Goal: Information Seeking & Learning: Learn about a topic

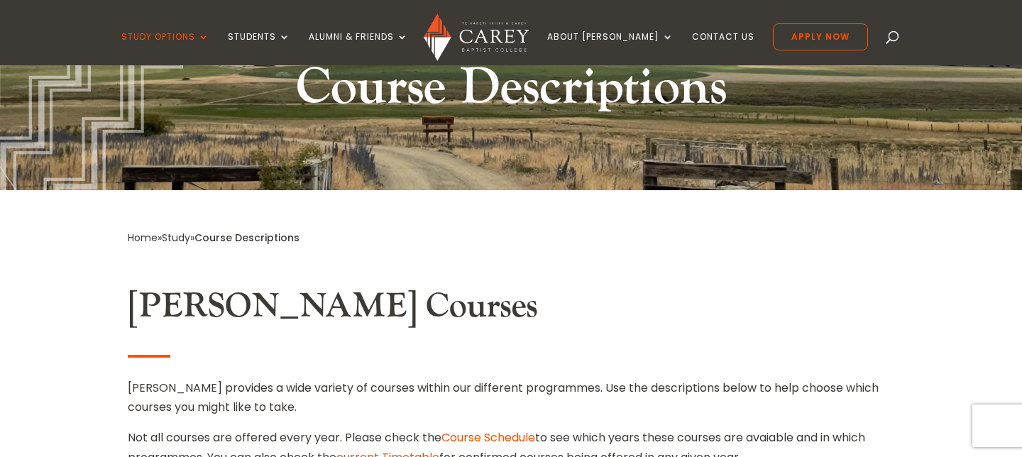
scroll to position [476, 0]
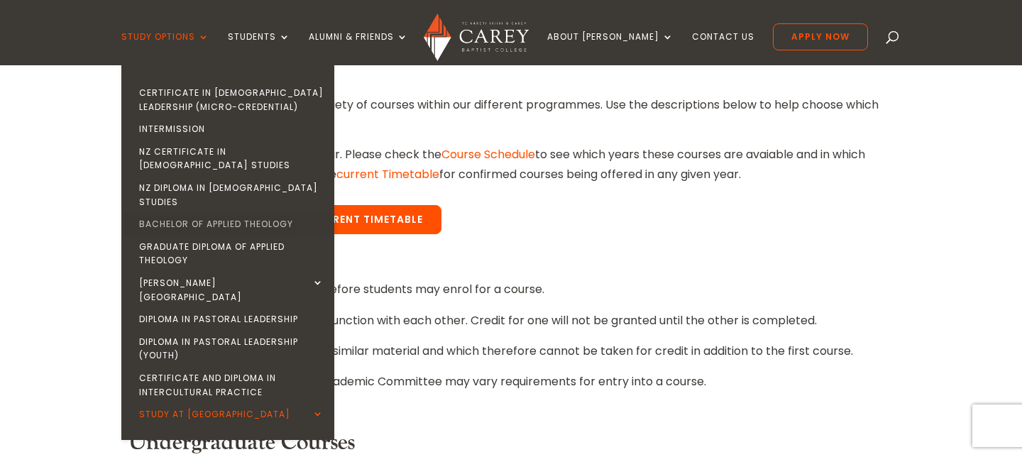
click at [245, 213] on link "Bachelor of Applied Theology" at bounding box center [231, 224] width 213 height 23
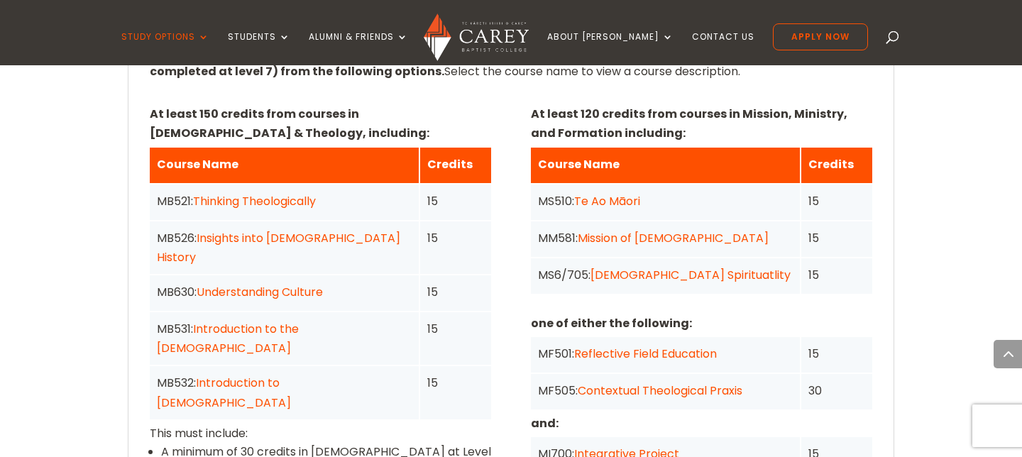
scroll to position [1128, 0]
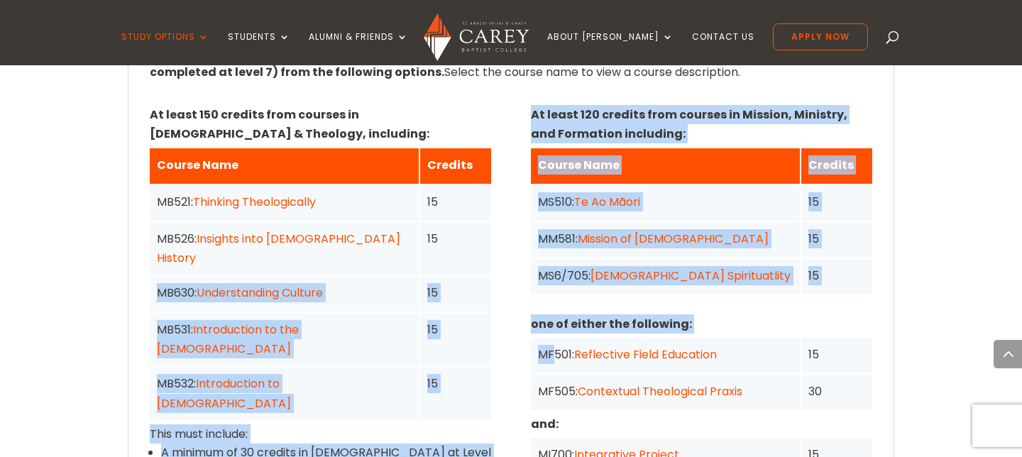
drag, startPoint x: 322, startPoint y: 242, endPoint x: 551, endPoint y: 338, distance: 249.1
click at [551, 338] on div "At least 150 credits from courses in Bible & Theology, including: Course Name C…" at bounding box center [511, 307] width 722 height 407
click at [973, 188] on div "Home » Study » Bachelor of Applied Theology Programme Outline Do you want to gr…" at bounding box center [511, 326] width 1022 height 1789
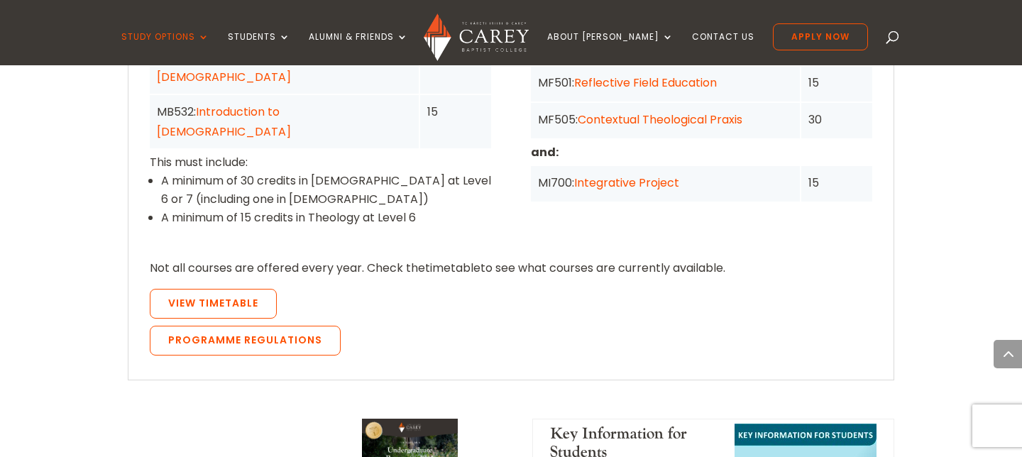
scroll to position [1401, 0]
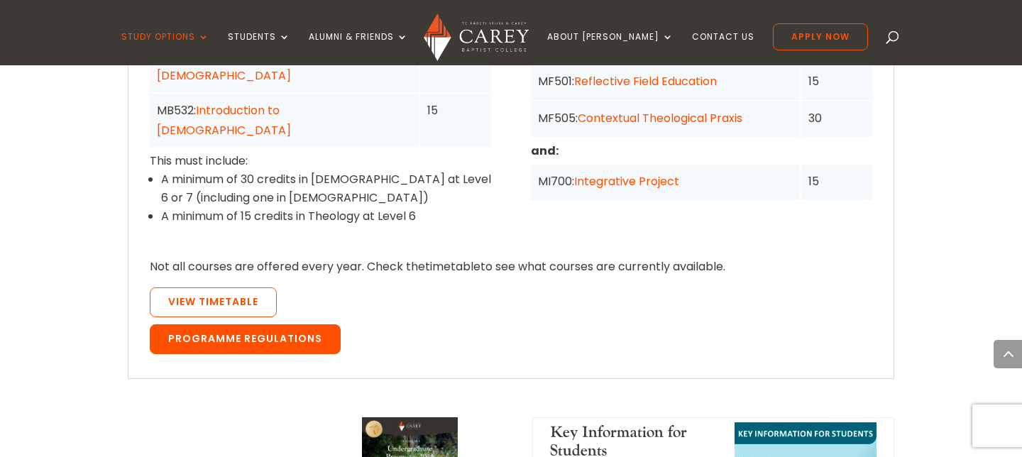
click at [282, 324] on link "Programme Regulations" at bounding box center [245, 339] width 191 height 30
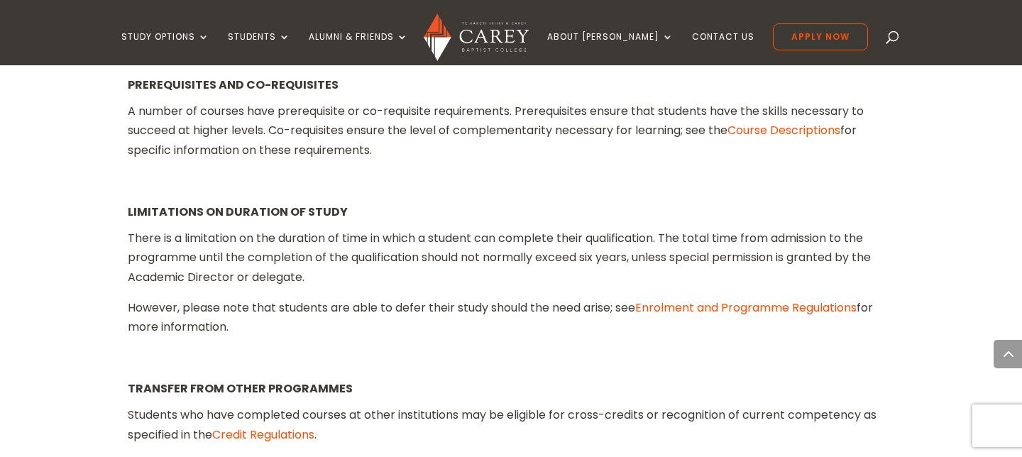
scroll to position [1904, 0]
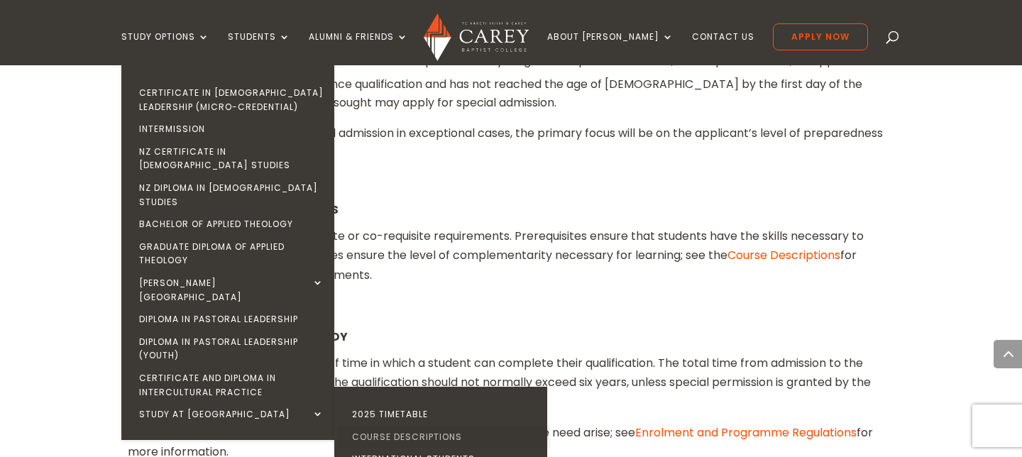
click at [441, 426] on link "Course Descriptions" at bounding box center [444, 437] width 213 height 23
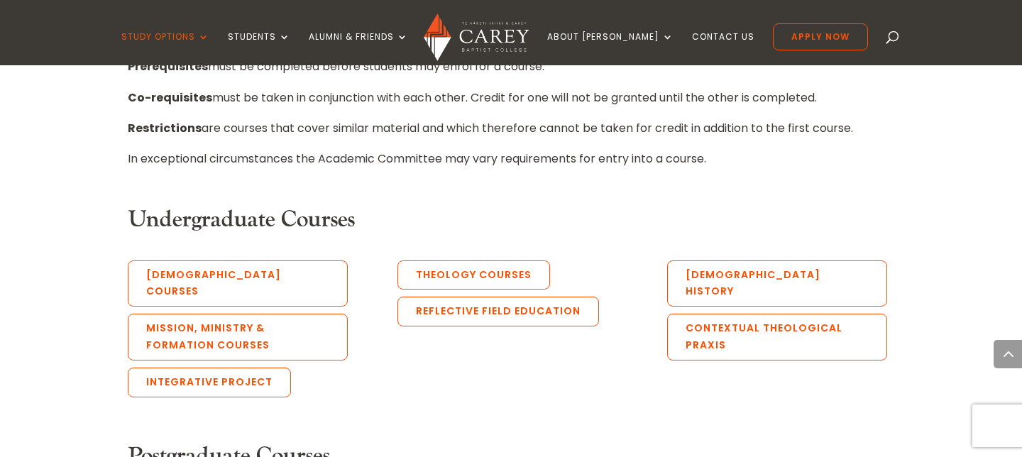
scroll to position [722, 0]
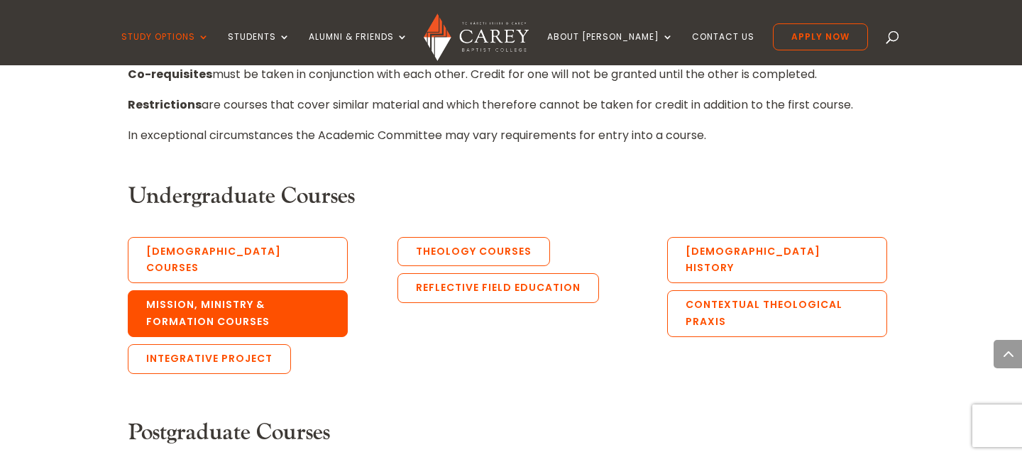
click at [261, 306] on link "Mission, Ministry & Formation Courses" at bounding box center [238, 313] width 220 height 47
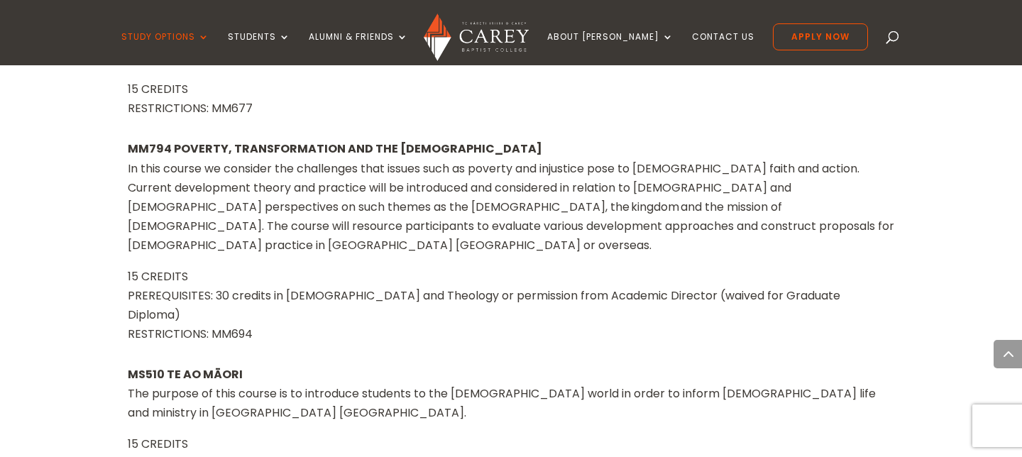
scroll to position [14207, 0]
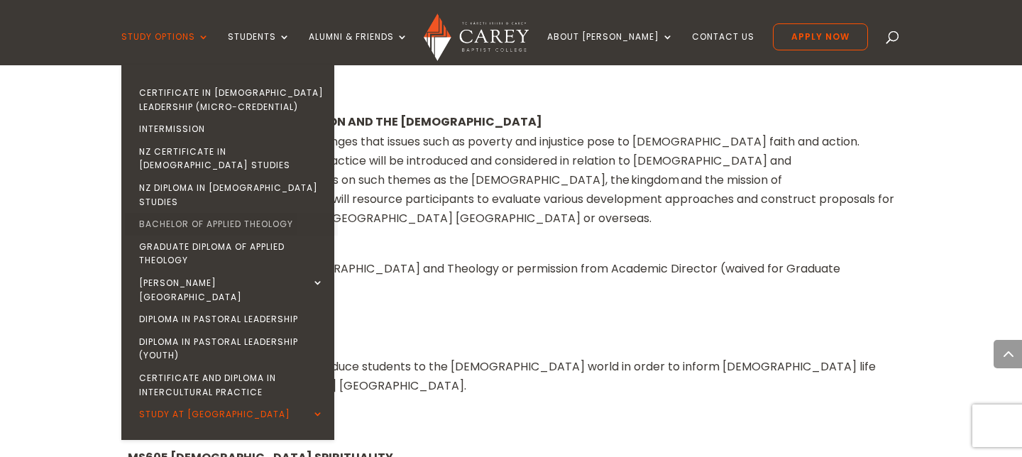
click at [224, 213] on link "Bachelor of Applied Theology" at bounding box center [231, 224] width 213 height 23
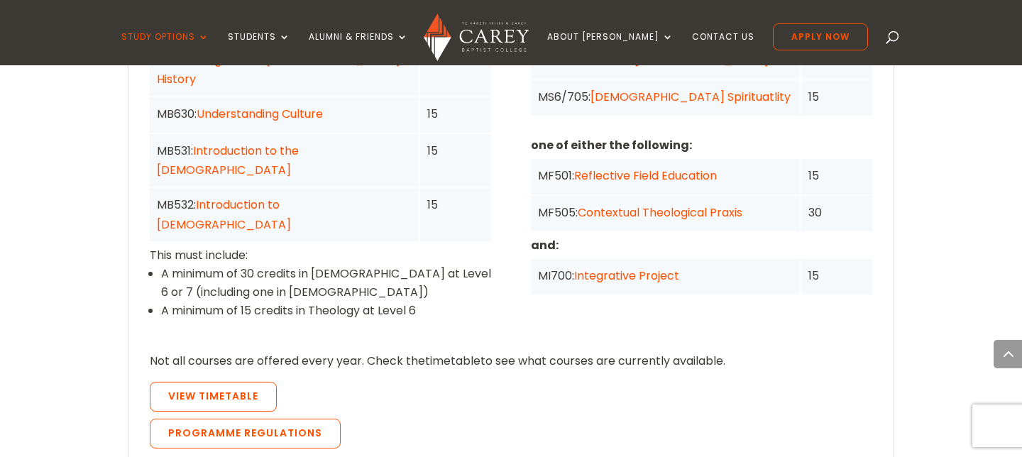
scroll to position [1295, 0]
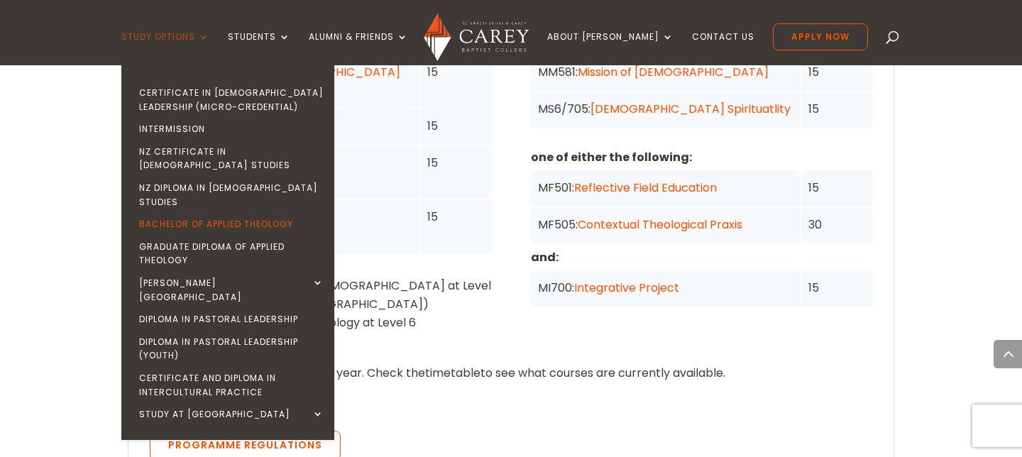
click at [209, 59] on link "Study Options" at bounding box center [165, 48] width 88 height 33
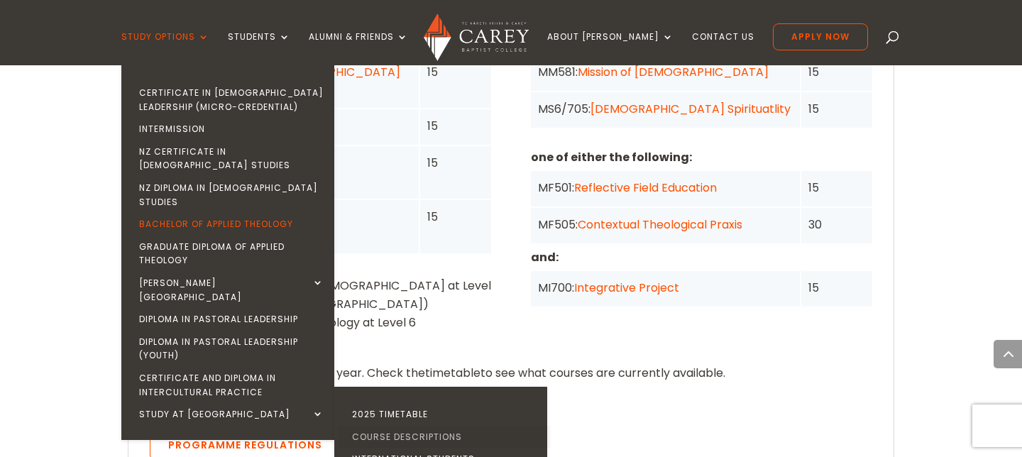
click at [422, 426] on link "Course Descriptions" at bounding box center [444, 437] width 213 height 23
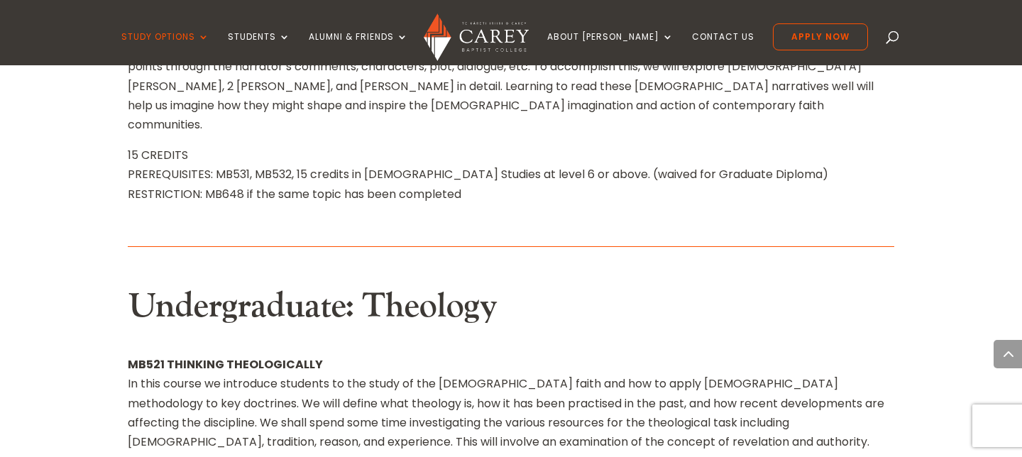
scroll to position [6238, 0]
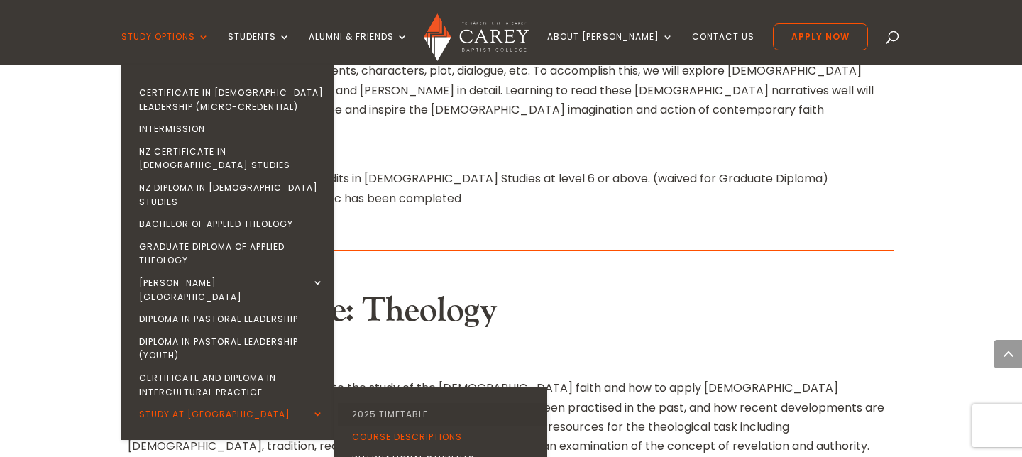
click at [432, 403] on link "2025 Timetable" at bounding box center [444, 414] width 213 height 23
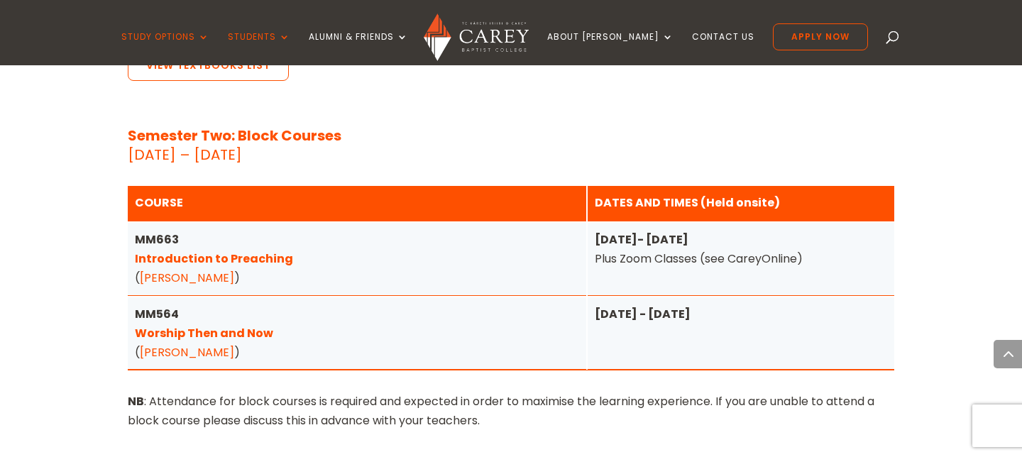
scroll to position [1971, 0]
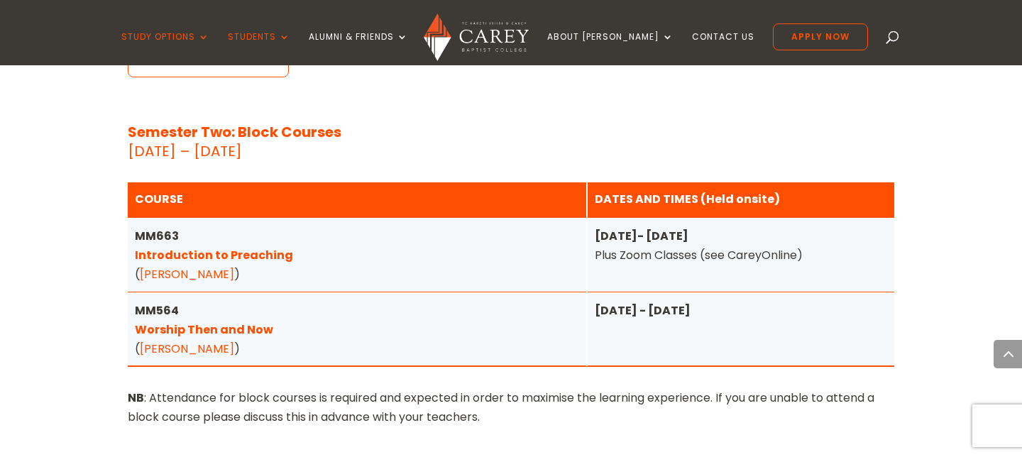
click at [256, 322] on link "Worship Then and Now" at bounding box center [204, 330] width 138 height 16
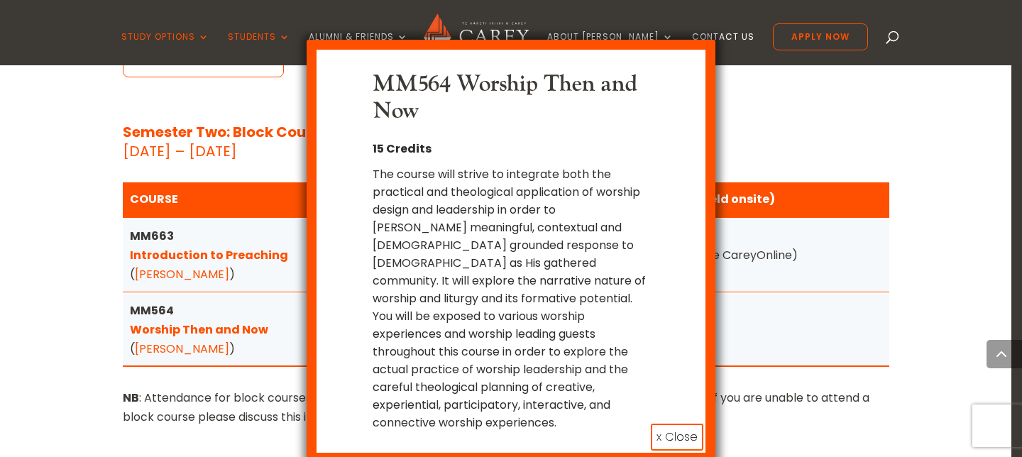
click at [677, 424] on button "x Close" at bounding box center [677, 437] width 53 height 27
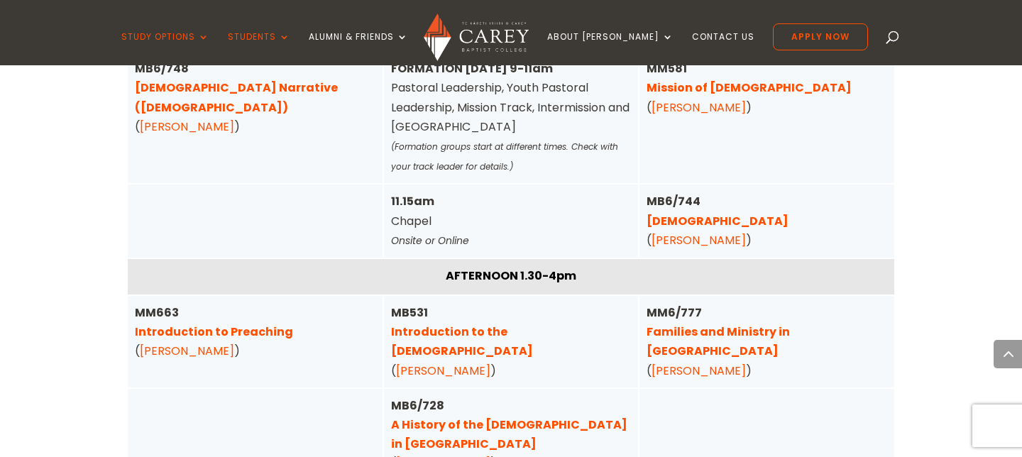
scroll to position [4903, 0]
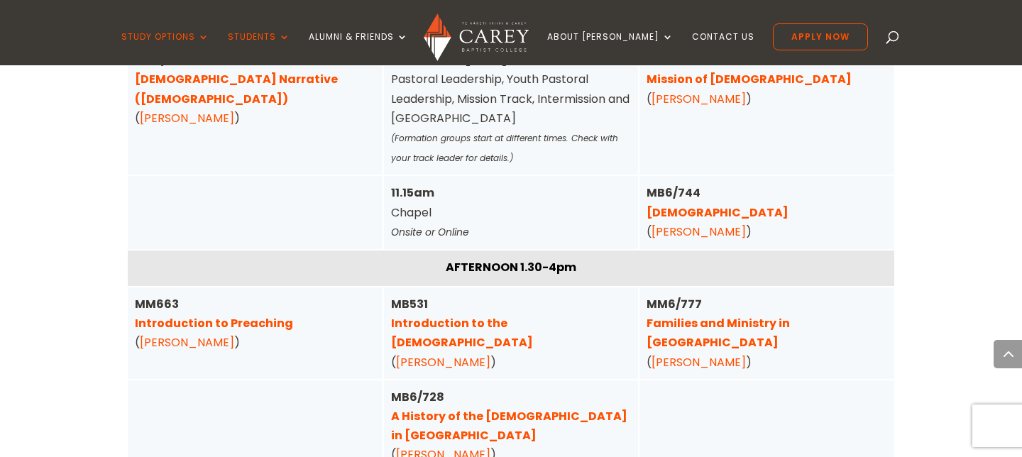
click at [227, 315] on link "Introduction to Preaching" at bounding box center [214, 323] width 158 height 16
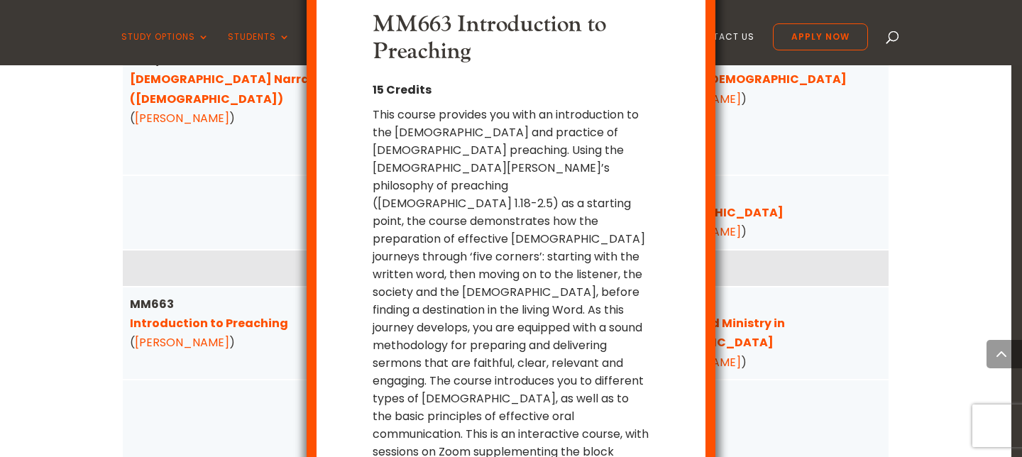
scroll to position [30, 0]
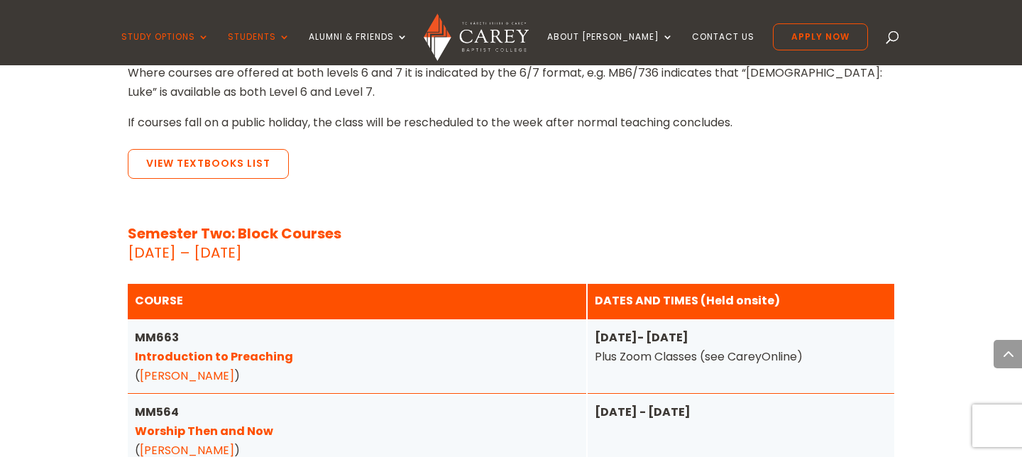
scroll to position [1866, 0]
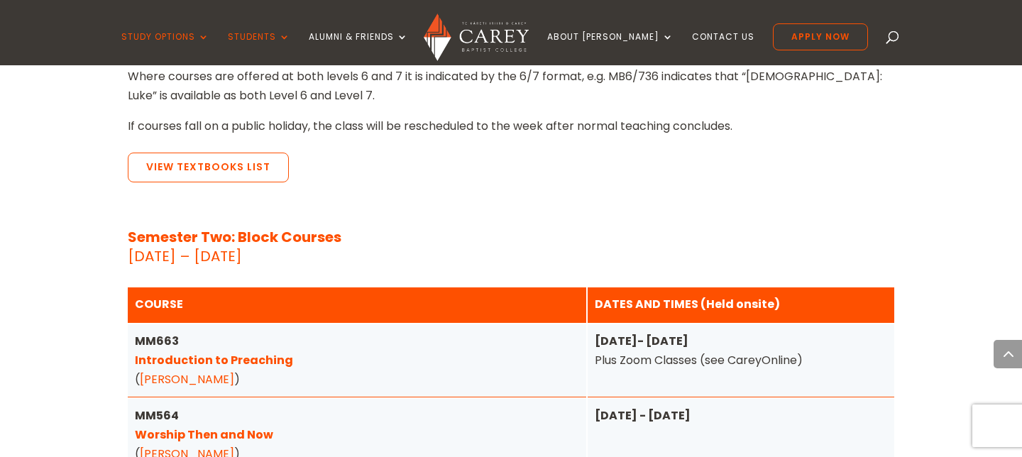
click at [245, 352] on link "Introduction to Preaching" at bounding box center [214, 360] width 158 height 16
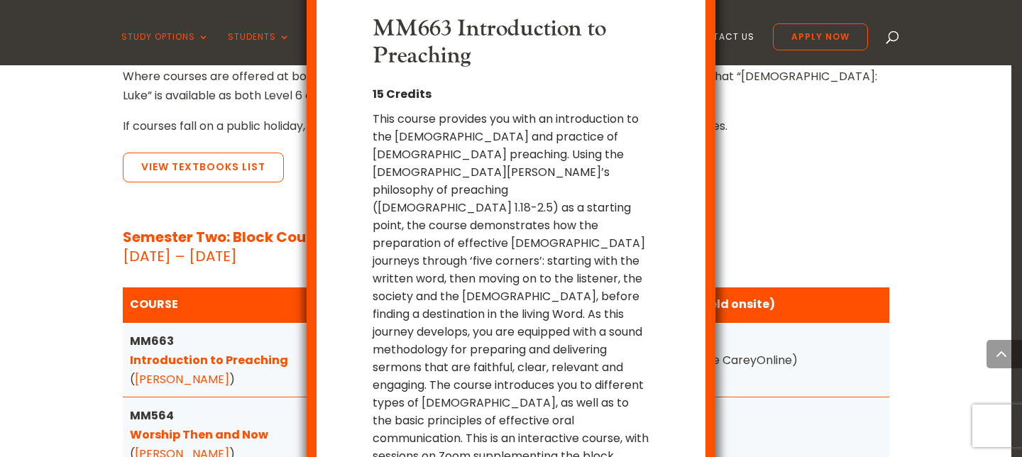
scroll to position [30, 0]
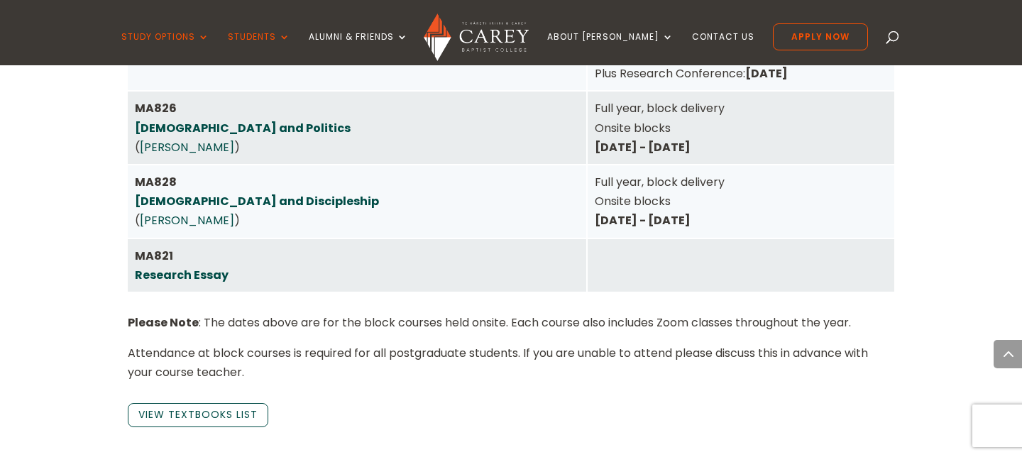
scroll to position [2670, 0]
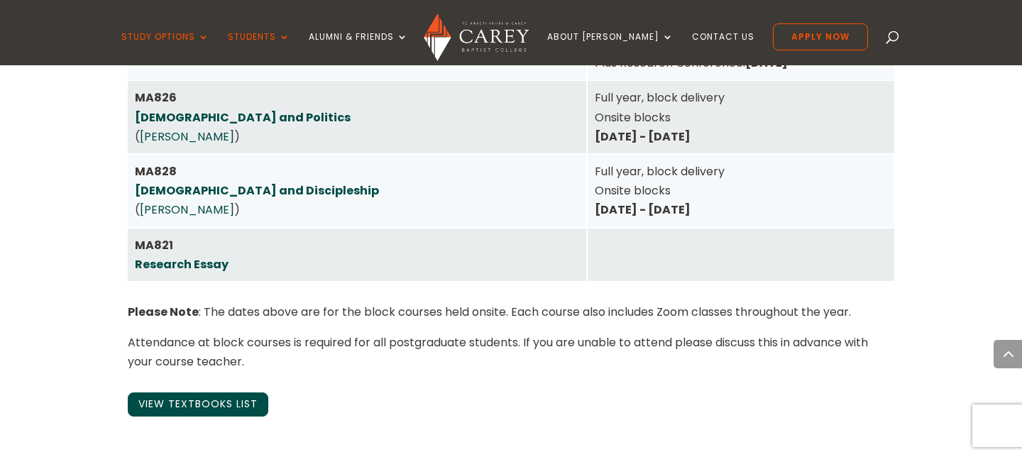
click at [214, 392] on link "View Textbooks List" at bounding box center [198, 404] width 141 height 24
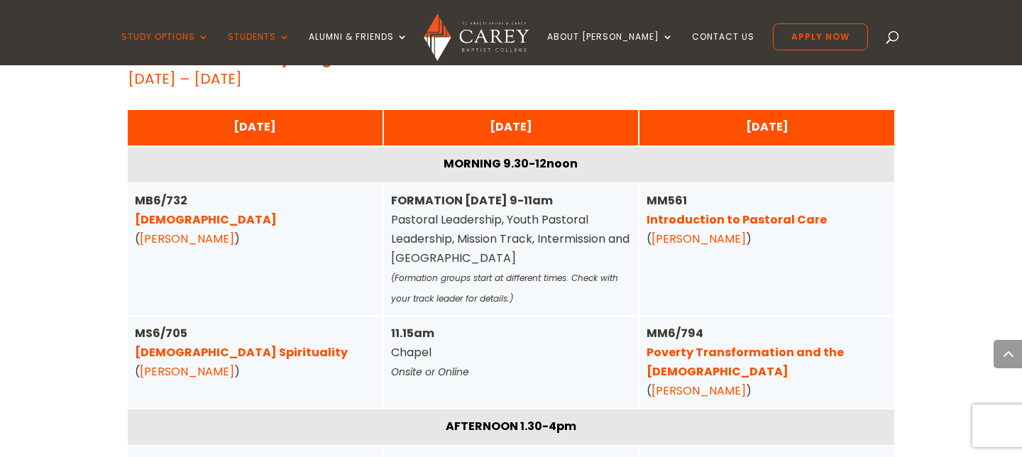
scroll to position [3544, 0]
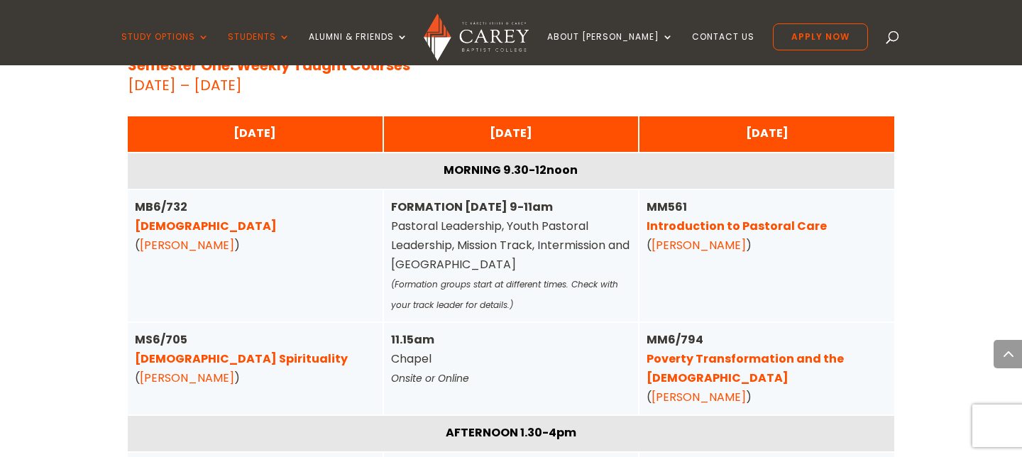
click at [163, 218] on link "[DEMOGRAPHIC_DATA]" at bounding box center [206, 226] width 142 height 16
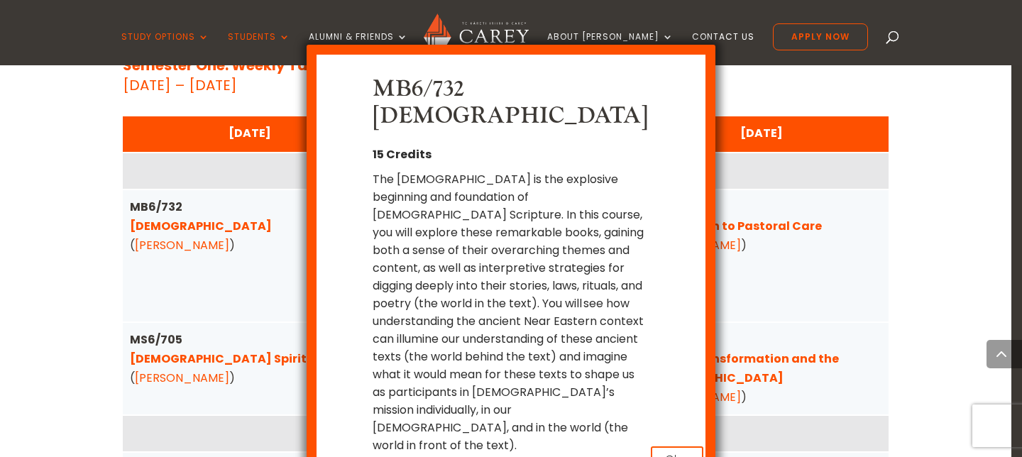
click at [671, 446] on button "x Close" at bounding box center [677, 459] width 53 height 27
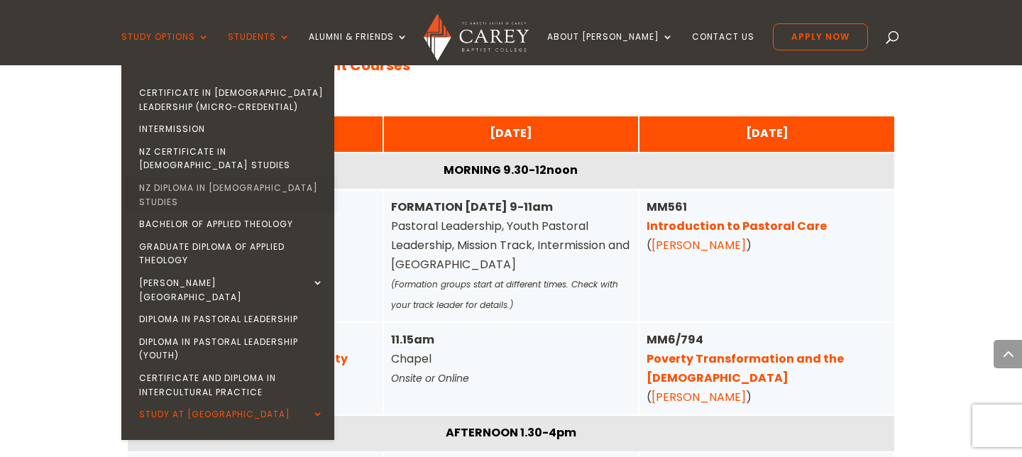
click at [203, 177] on link "NZ Diploma in [DEMOGRAPHIC_DATA] Studies" at bounding box center [231, 195] width 213 height 36
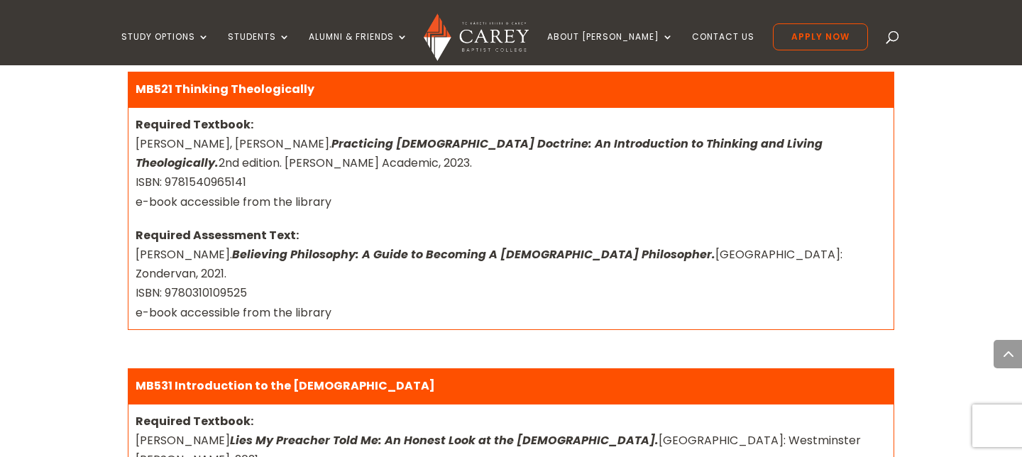
scroll to position [602, 0]
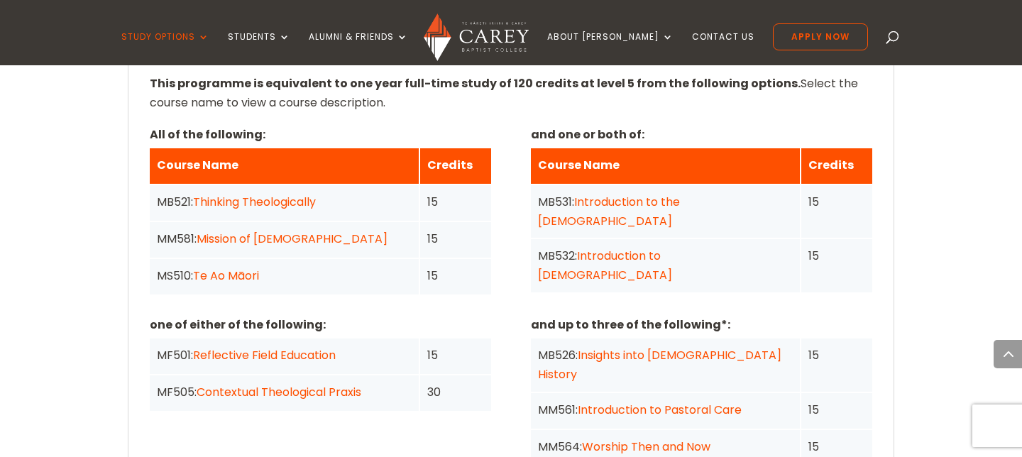
scroll to position [1170, 0]
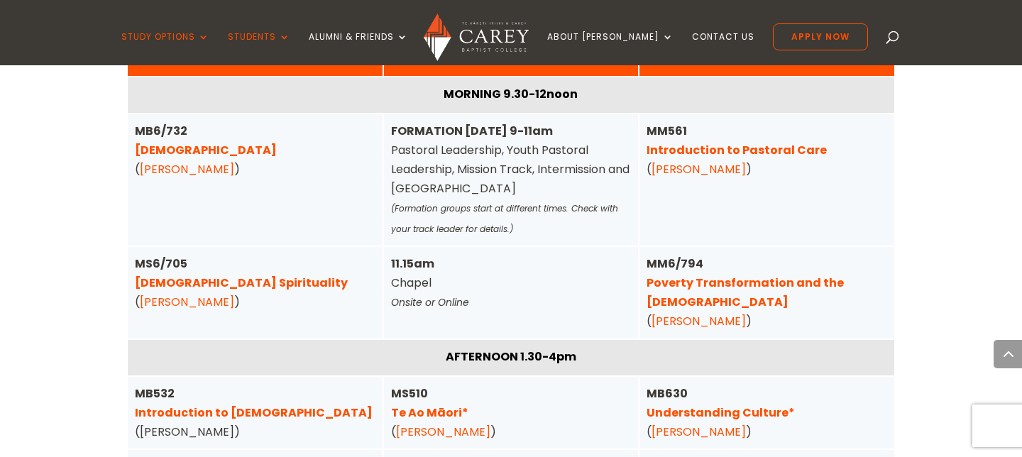
scroll to position [3619, 0]
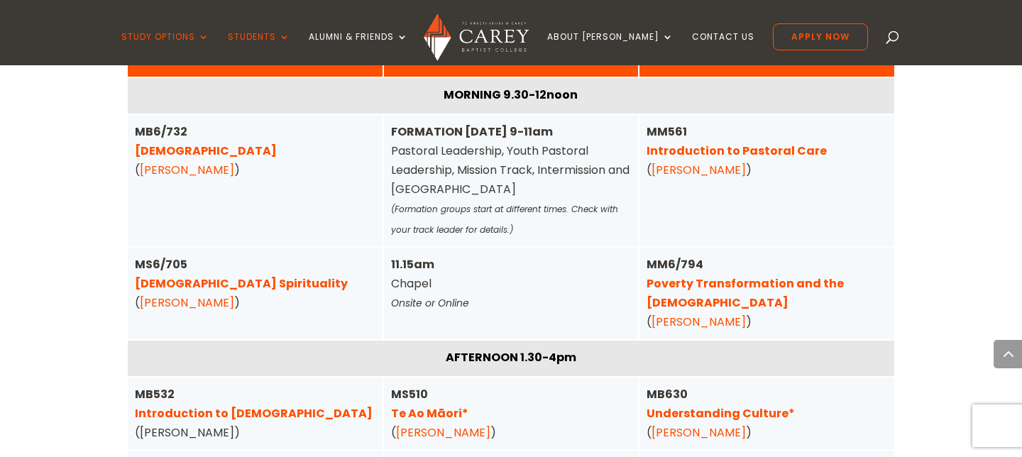
click at [682, 405] on link "Understanding Culture*" at bounding box center [721, 413] width 148 height 16
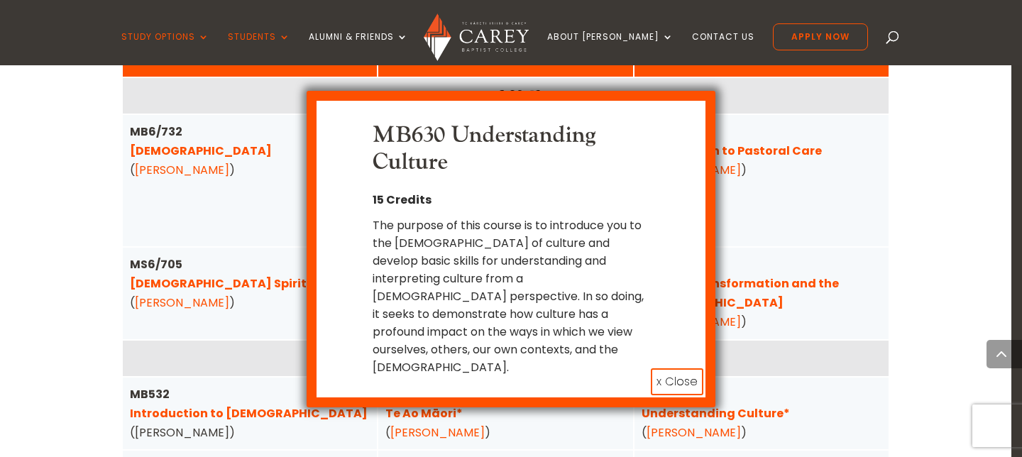
click at [683, 368] on button "x Close" at bounding box center [677, 381] width 53 height 27
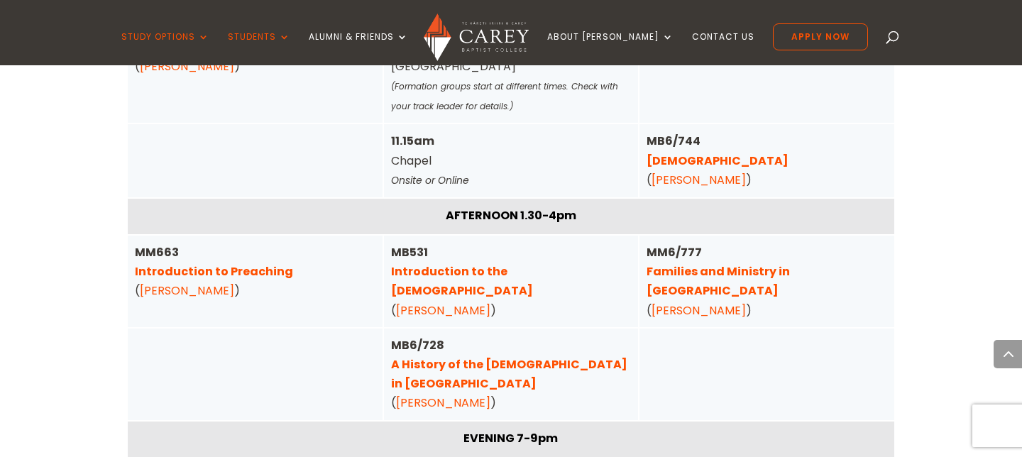
scroll to position [4953, 0]
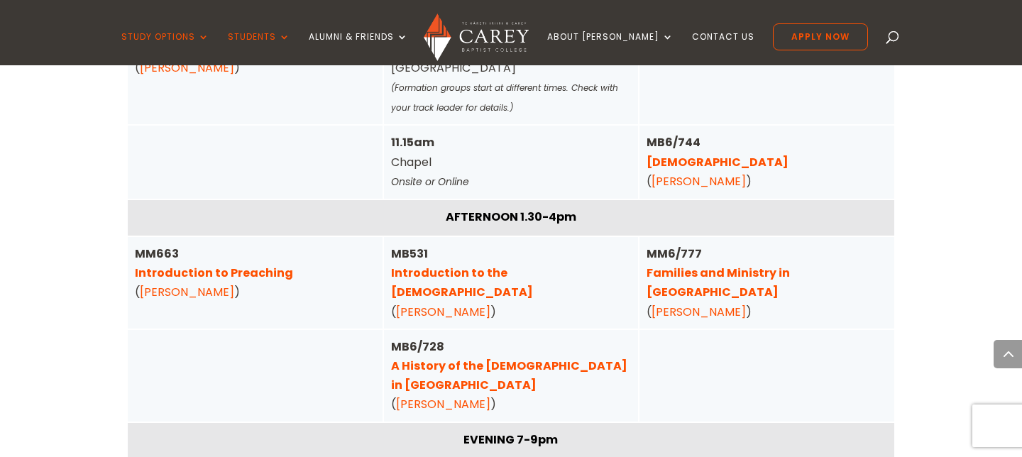
click at [263, 265] on link "Introduction to Preaching" at bounding box center [214, 273] width 158 height 16
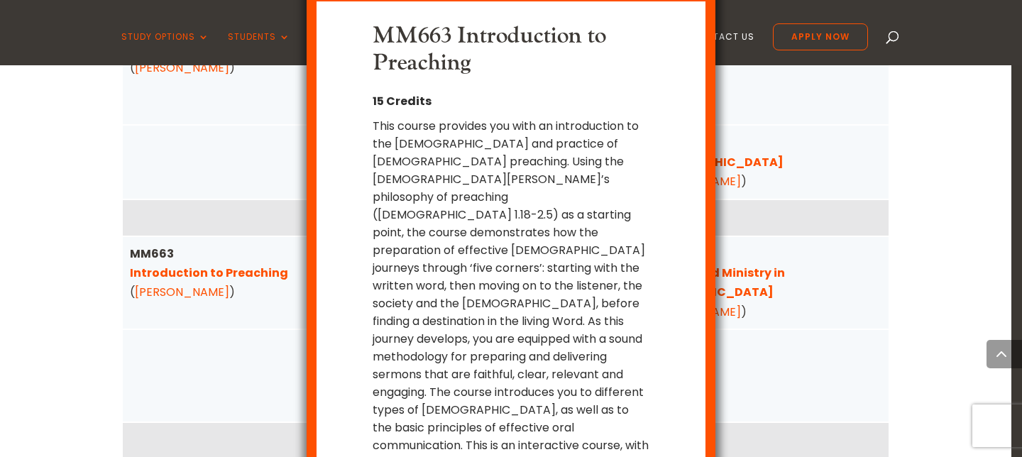
scroll to position [30, 0]
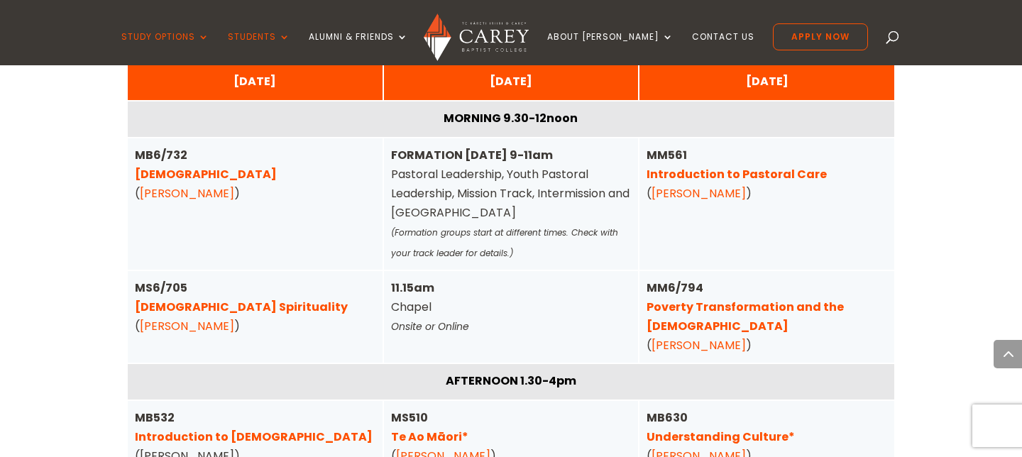
scroll to position [3592, 0]
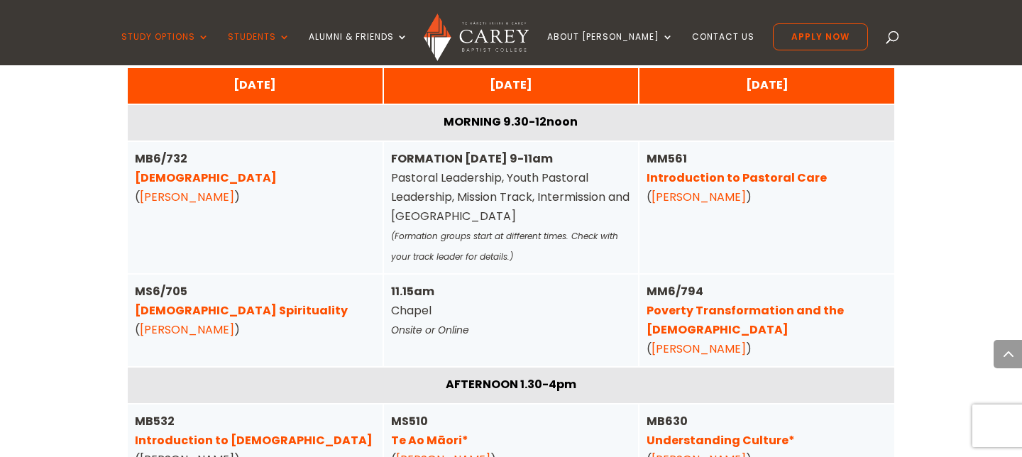
click at [196, 302] on link "[DEMOGRAPHIC_DATA] Spirituality" at bounding box center [241, 310] width 213 height 16
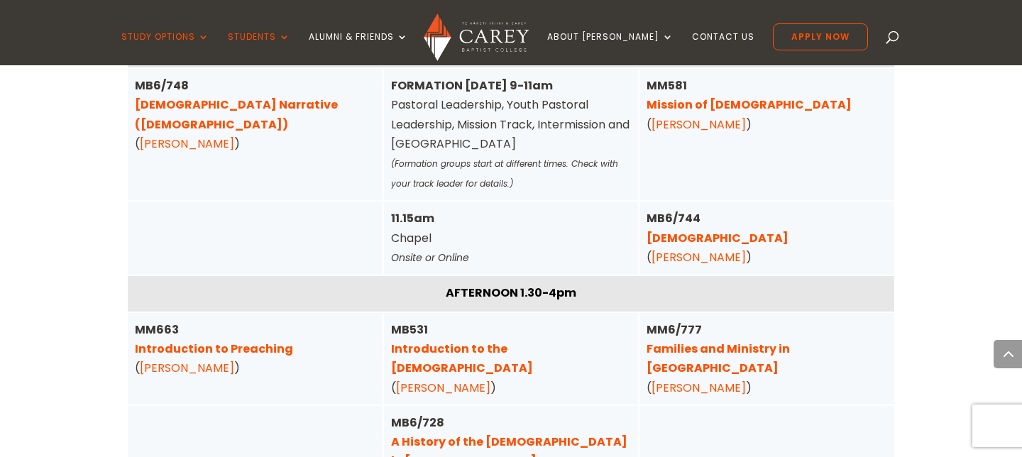
scroll to position [4938, 0]
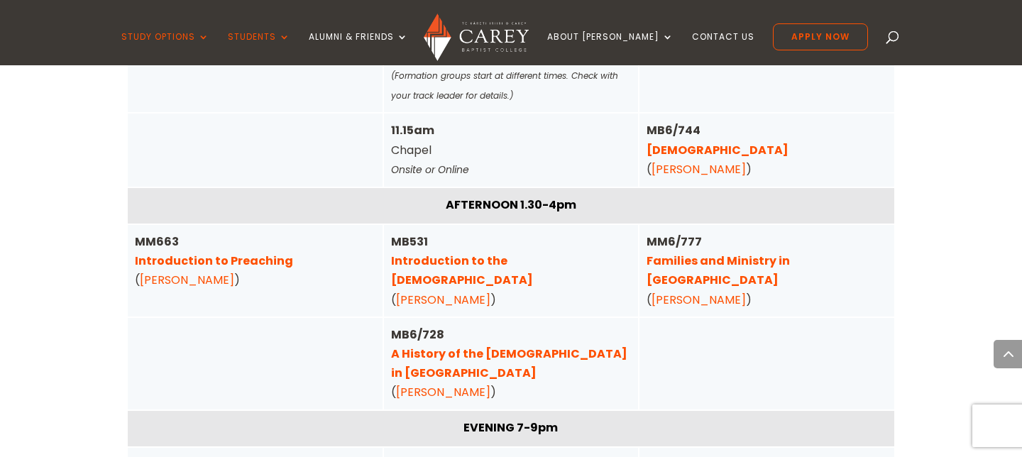
click at [425, 384] on link "[PERSON_NAME]" at bounding box center [443, 392] width 94 height 16
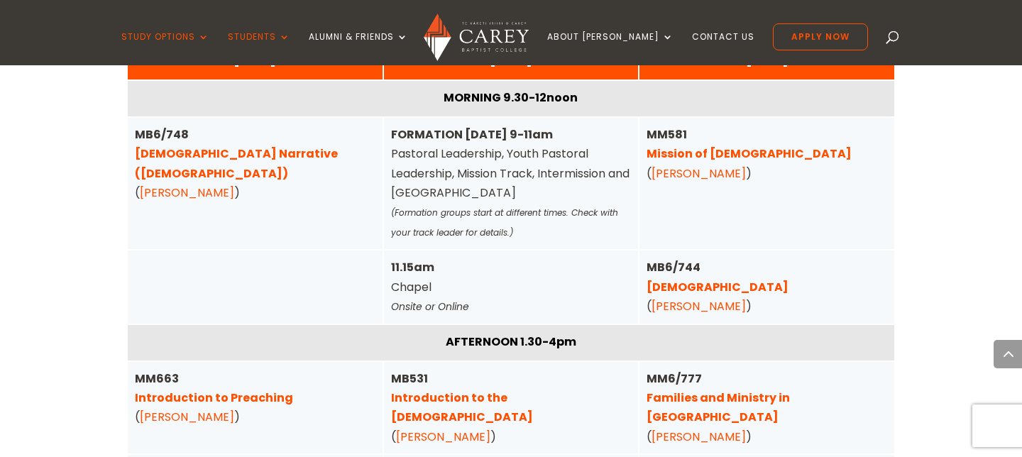
scroll to position [4830, 0]
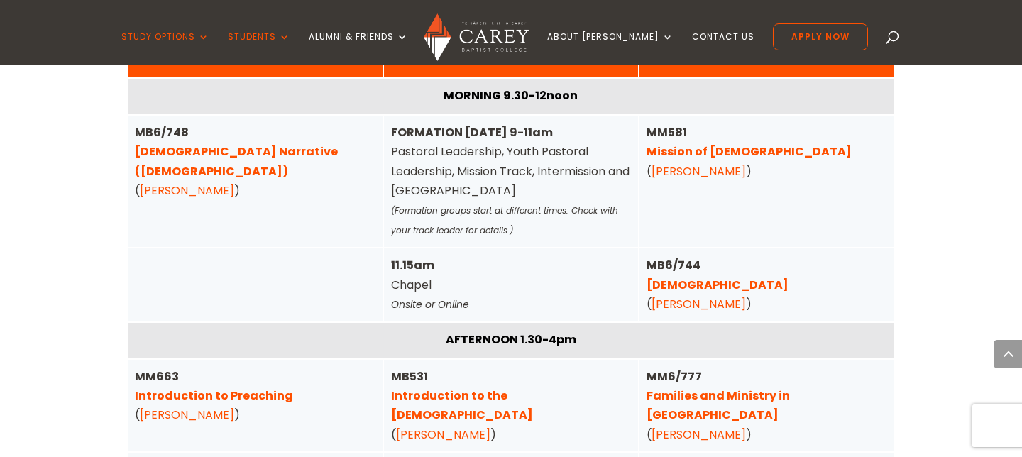
click at [705, 277] on link "[DEMOGRAPHIC_DATA]" at bounding box center [718, 285] width 142 height 16
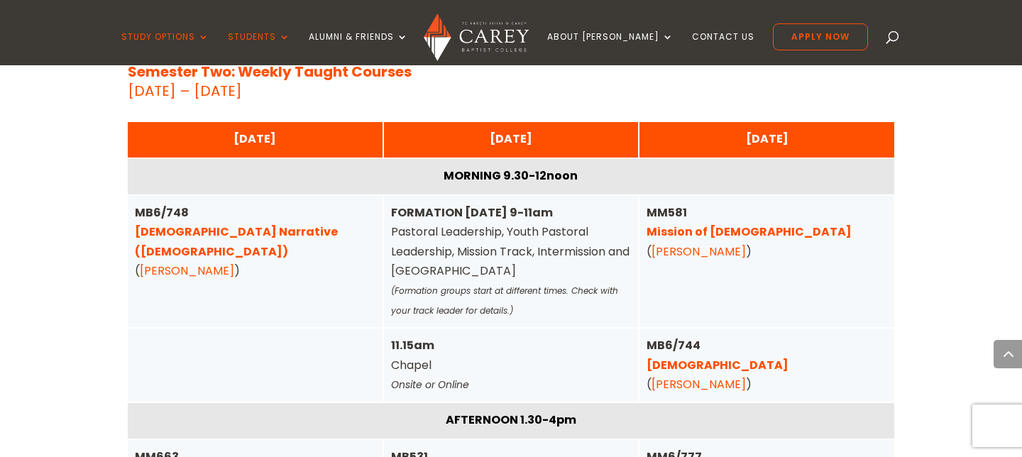
scroll to position [4751, 0]
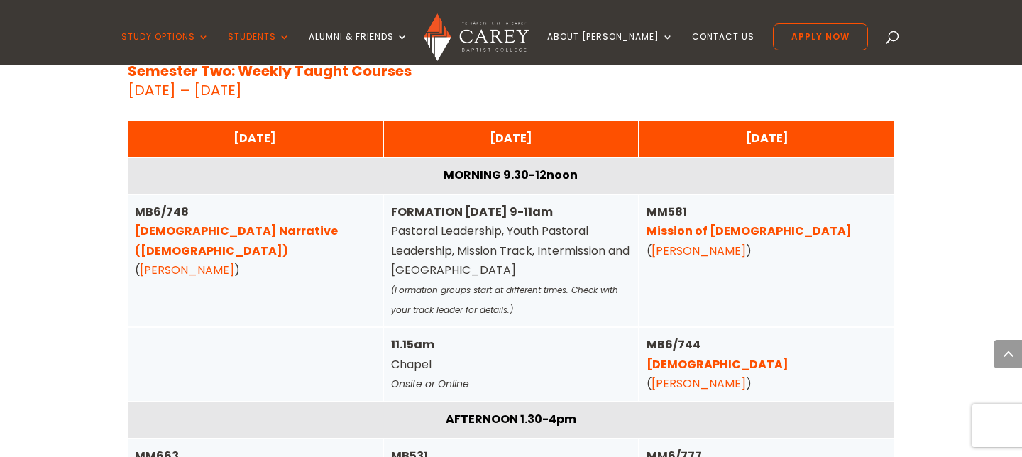
click at [254, 223] on link "[DEMOGRAPHIC_DATA] Narrative ([DEMOGRAPHIC_DATA])" at bounding box center [236, 240] width 203 height 35
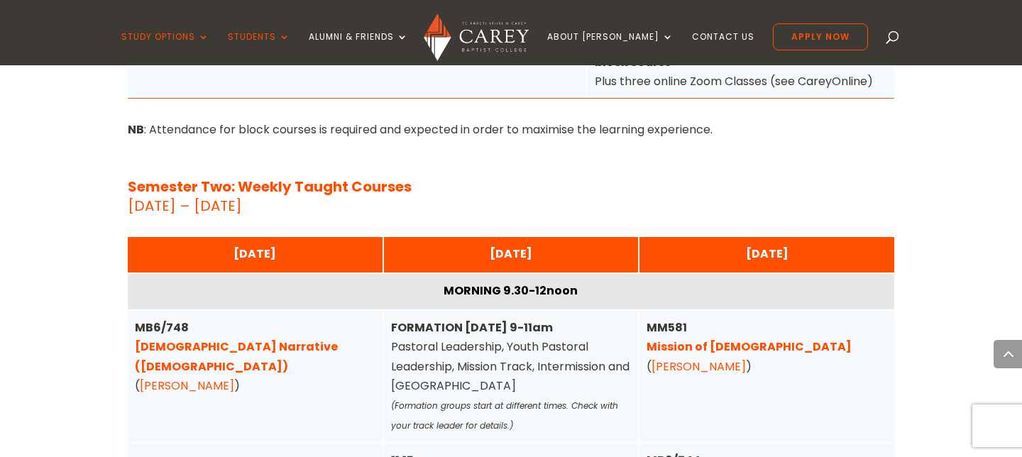
scroll to position [4634, 0]
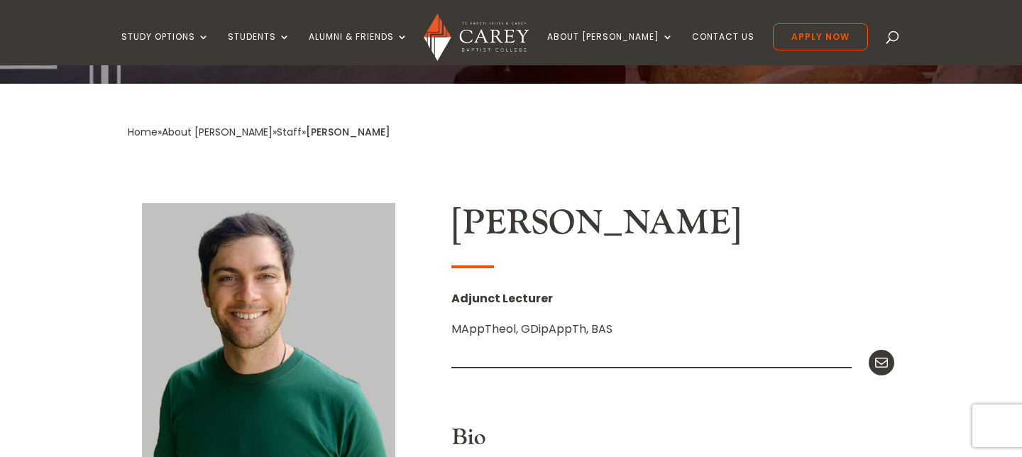
scroll to position [252, 0]
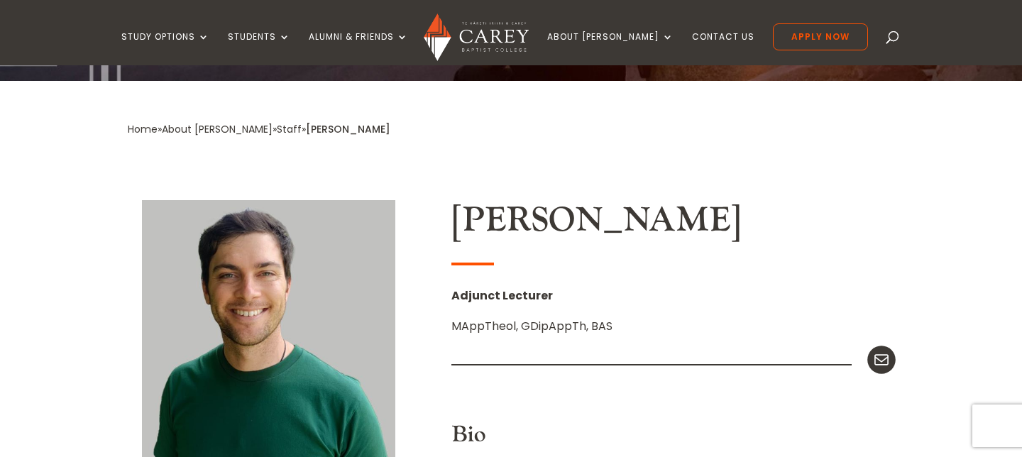
click at [881, 360] on icon at bounding box center [881, 360] width 18 height 18
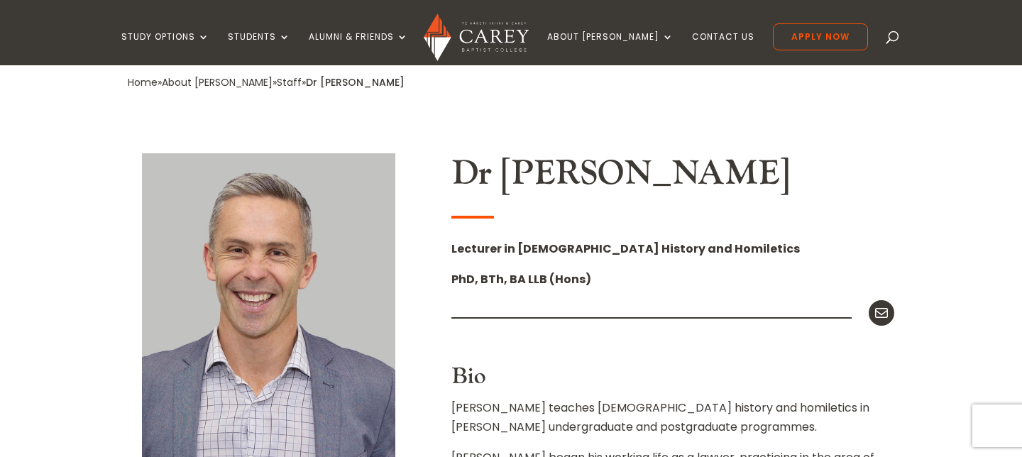
scroll to position [302, 0]
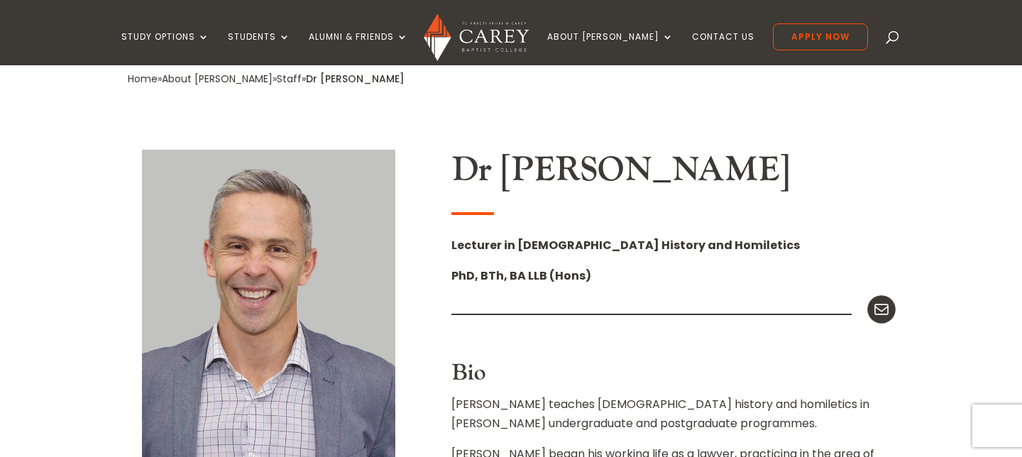
click at [883, 302] on icon at bounding box center [881, 309] width 18 height 18
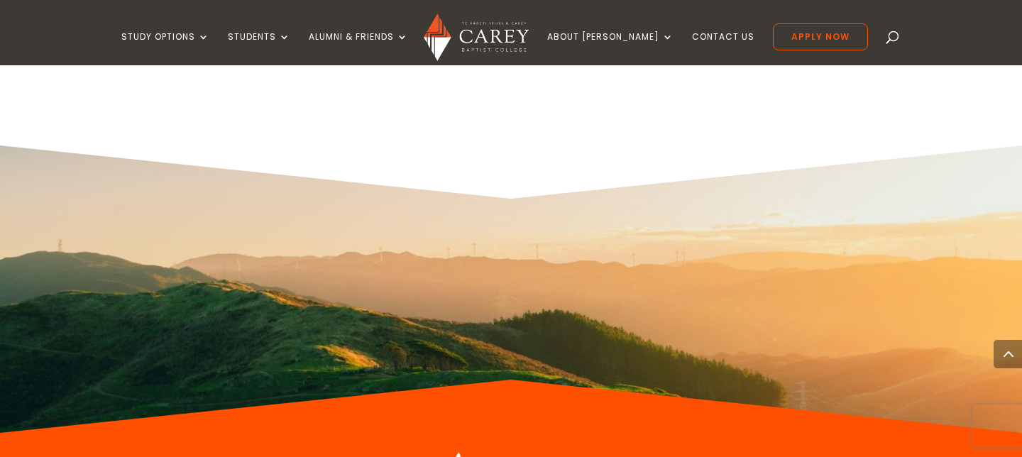
scroll to position [2720, 0]
